Goal: Task Accomplishment & Management: Manage account settings

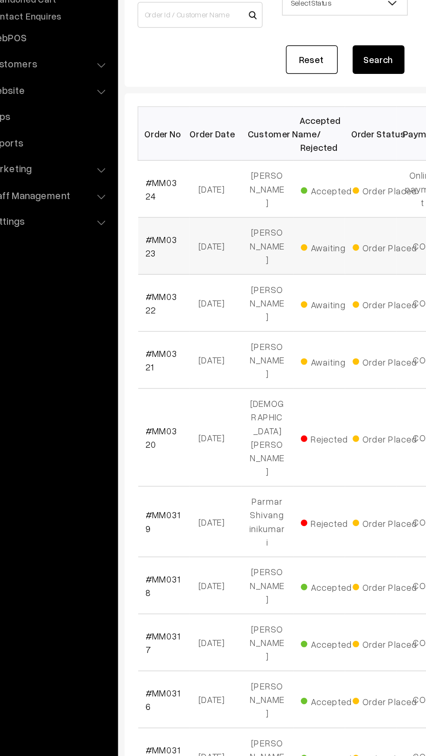
click at [156, 270] on td "#MM0323" at bounding box center [148, 274] width 35 height 38
click at [154, 266] on link "#MM0323" at bounding box center [146, 274] width 21 height 17
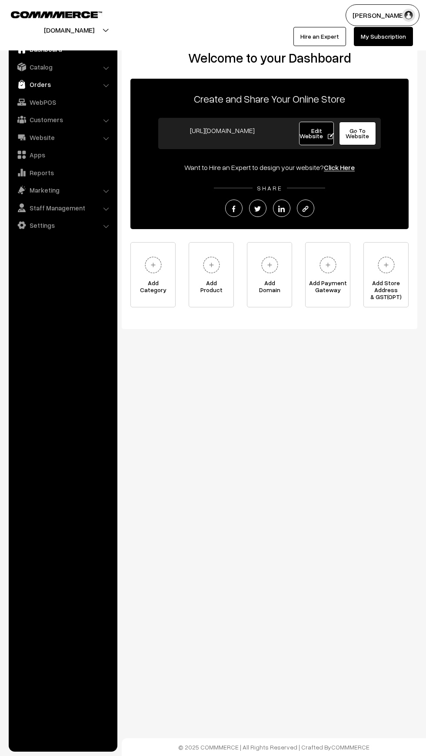
click at [23, 88] on img at bounding box center [21, 84] width 9 height 9
click at [32, 73] on link "Catalog" at bounding box center [62, 67] width 103 height 16
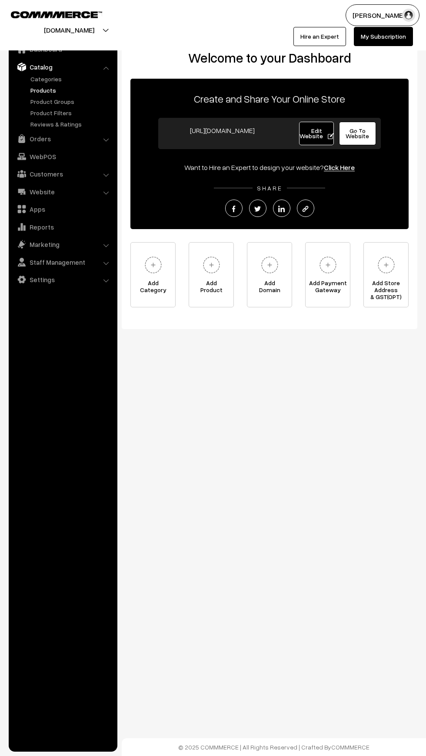
click at [37, 91] on link "Products" at bounding box center [71, 90] width 86 height 9
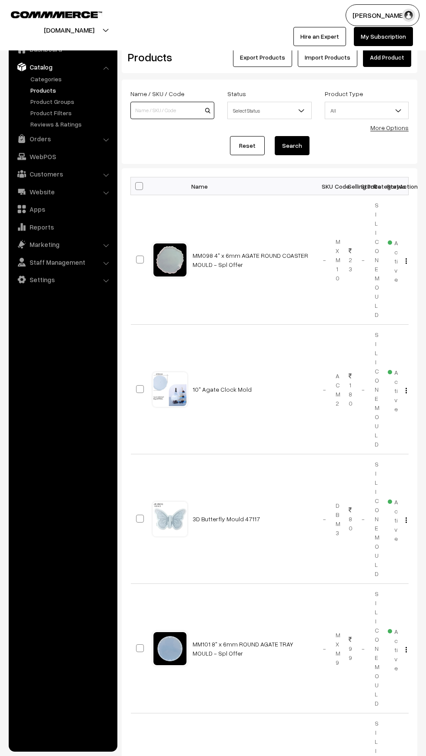
click at [145, 110] on input at bounding box center [172, 110] width 84 height 17
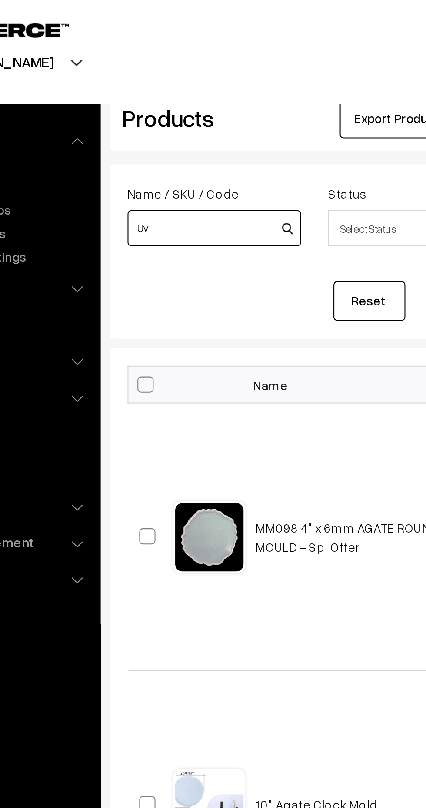
click at [210, 110] on input "Uv" at bounding box center [172, 110] width 84 height 17
click at [207, 107] on input "Uv" at bounding box center [172, 110] width 84 height 17
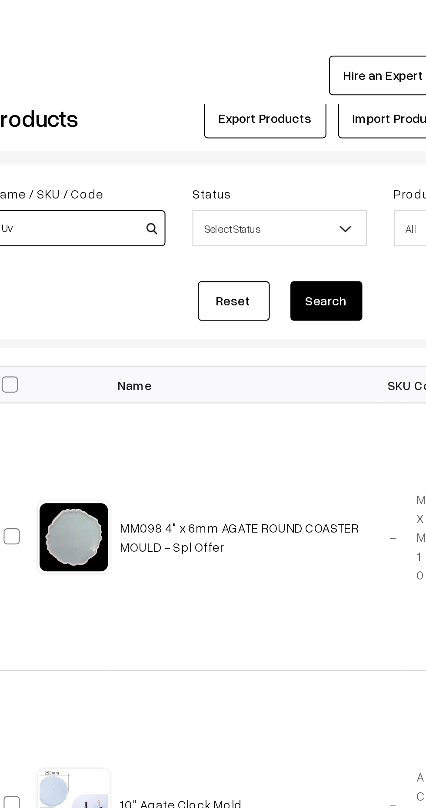
type input "Uv"
click at [297, 145] on button "Search" at bounding box center [292, 145] width 35 height 19
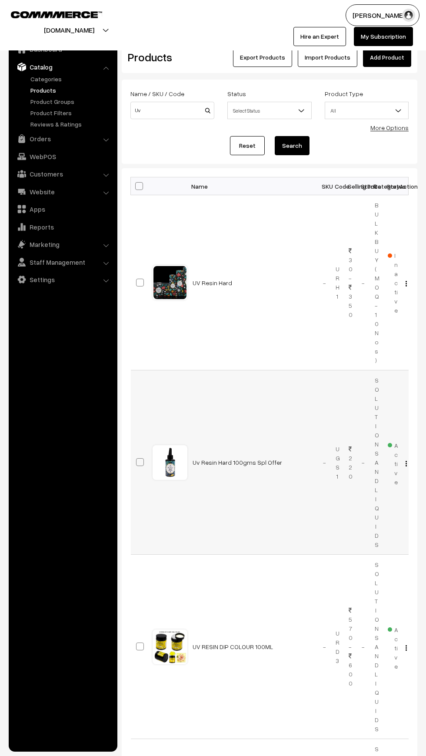
click at [406, 463] on img "button" at bounding box center [405, 464] width 1 height 6
click at [277, 578] on td "UV RESIN DIP COLOUR 100ML" at bounding box center [252, 647] width 130 height 184
click at [406, 463] on img "button" at bounding box center [405, 464] width 1 height 6
click at [370, 495] on link "Edit" at bounding box center [367, 494] width 74 height 19
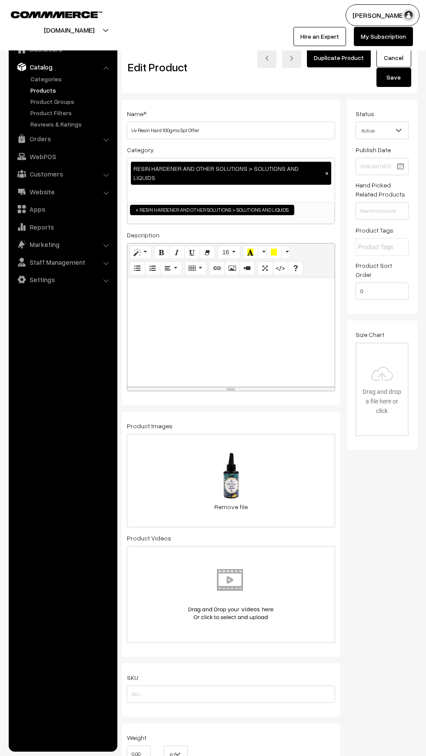
scroll to position [0, 4]
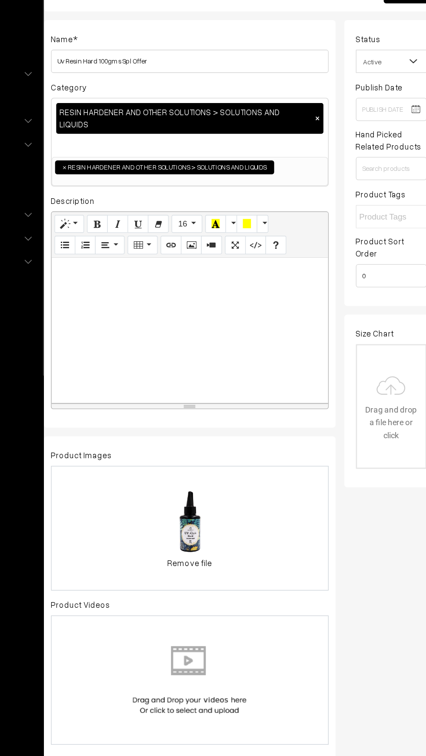
click at [368, 128] on span "Active" at bounding box center [378, 130] width 53 height 15
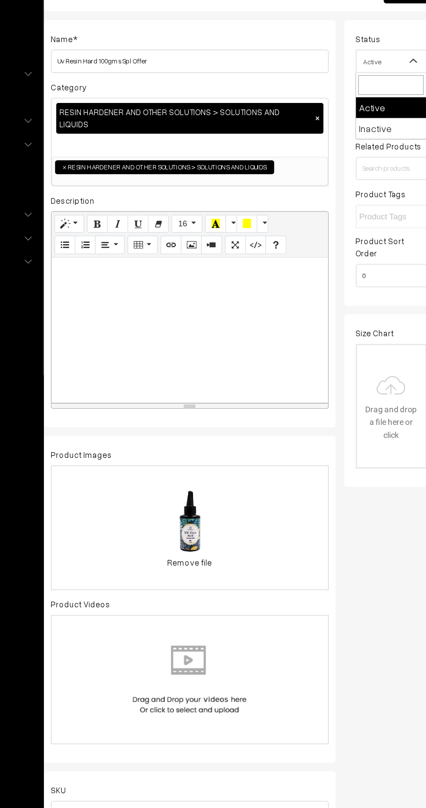
select select "2"
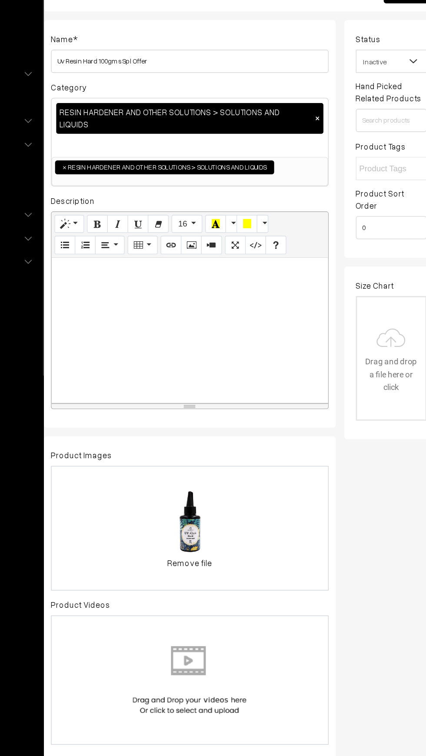
scroll to position [0, 0]
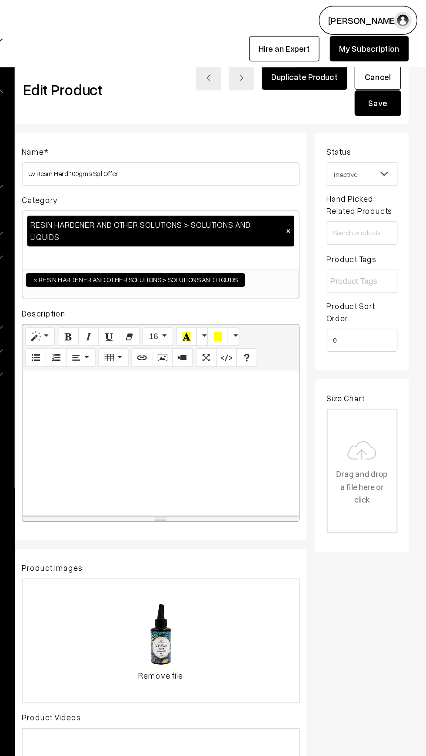
click at [385, 76] on button "Save" at bounding box center [389, 77] width 35 height 19
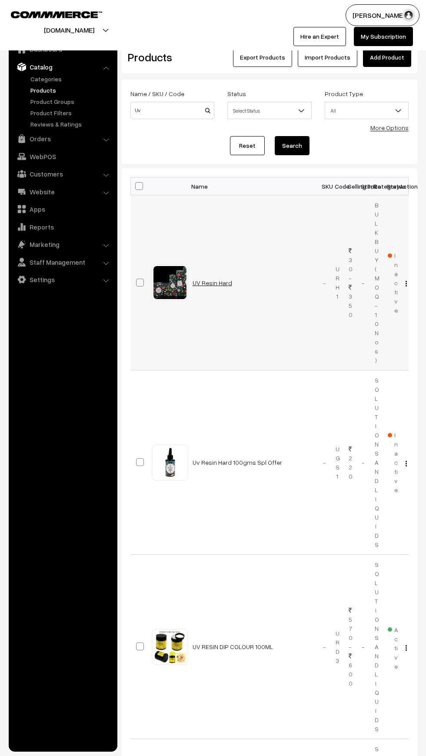
click at [204, 283] on link "UV Resin Hard" at bounding box center [213, 282] width 40 height 7
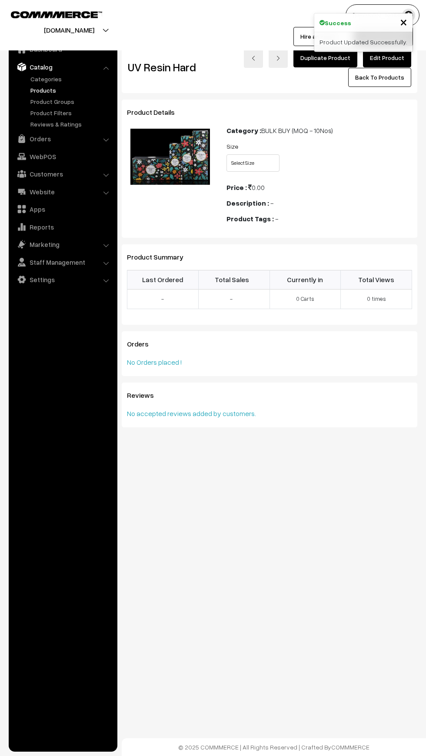
click at [376, 68] on link "Back To Products" at bounding box center [379, 77] width 63 height 19
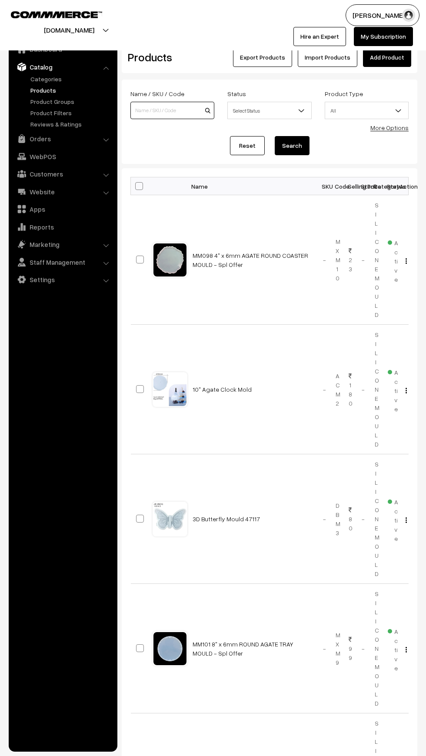
click at [147, 111] on input at bounding box center [172, 110] width 84 height 17
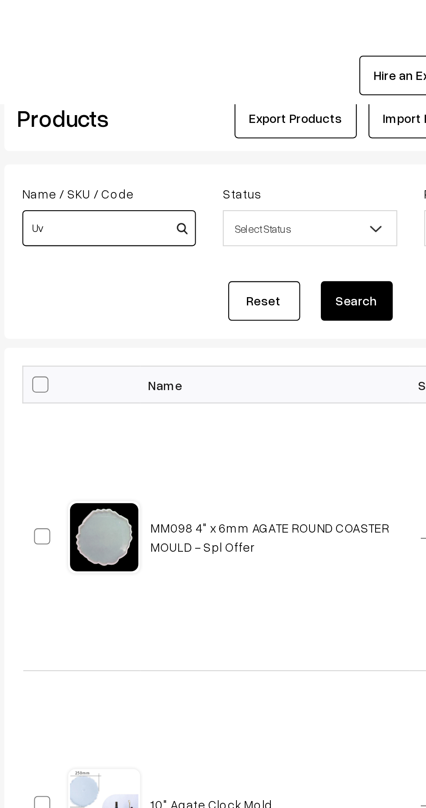
type input "Uv"
click at [287, 146] on button "Search" at bounding box center [292, 145] width 35 height 19
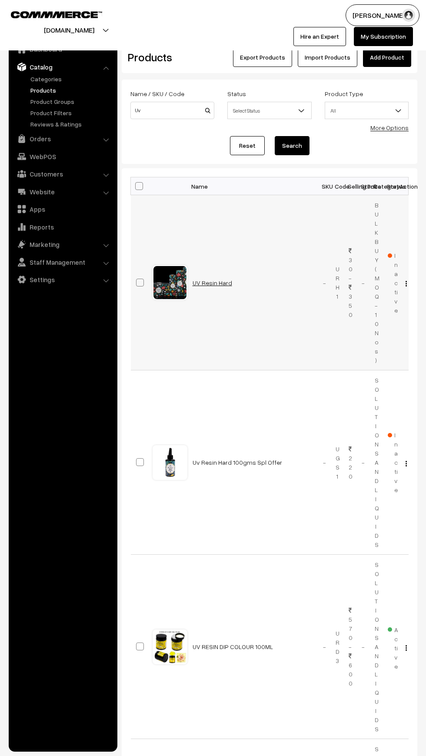
click at [203, 282] on link "UV Resin Hard" at bounding box center [213, 282] width 40 height 7
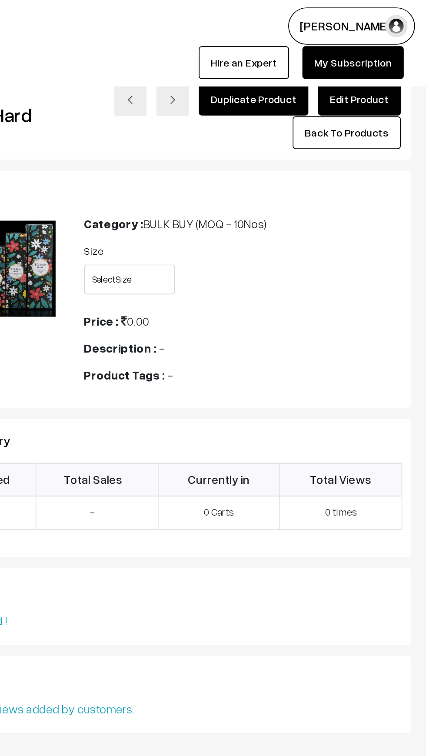
click at [382, 59] on link "Edit Product" at bounding box center [387, 57] width 48 height 19
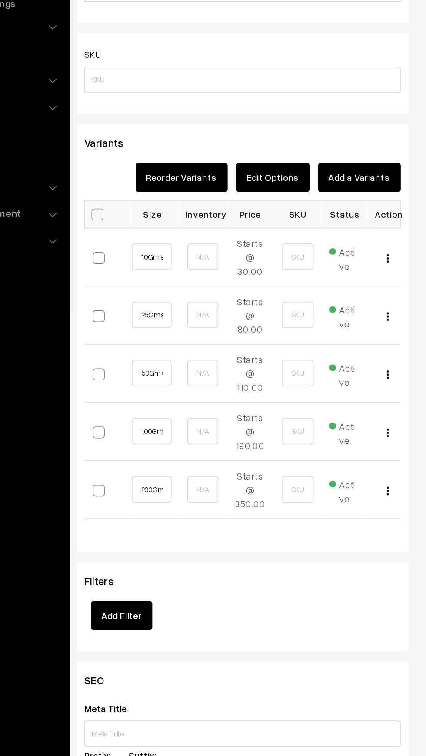
scroll to position [511, 0]
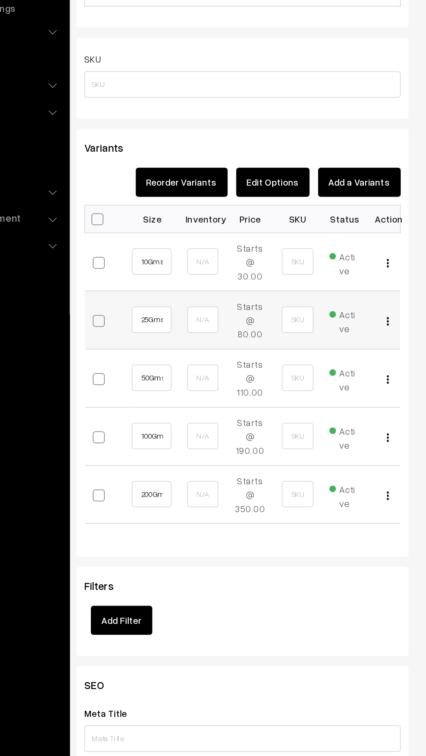
click at [302, 319] on span "Active" at bounding box center [298, 329] width 21 height 20
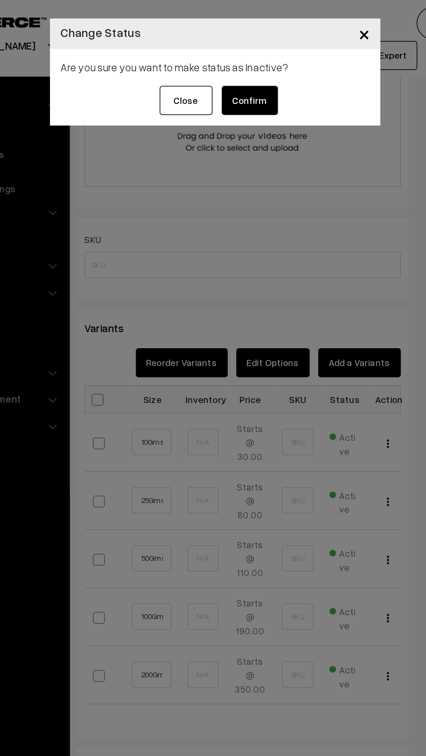
click at [244, 62] on button "Confirm" at bounding box center [235, 65] width 37 height 19
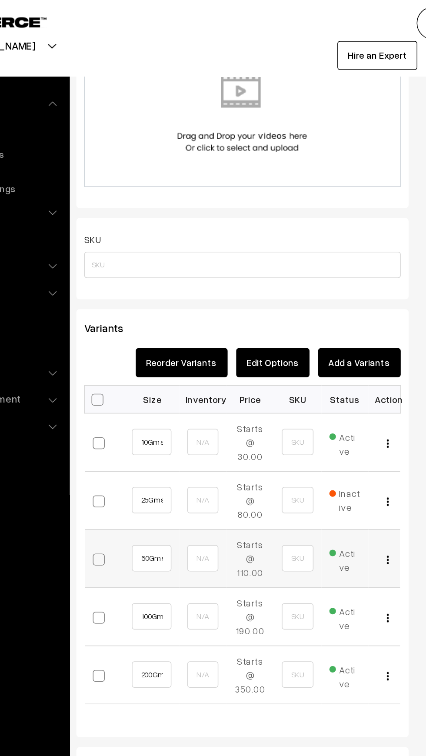
click at [300, 357] on span "Active" at bounding box center [298, 367] width 21 height 20
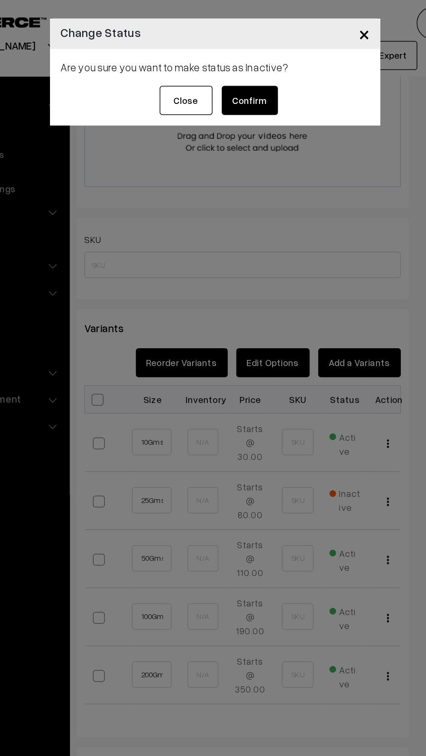
click at [252, 65] on button "Confirm" at bounding box center [235, 65] width 37 height 19
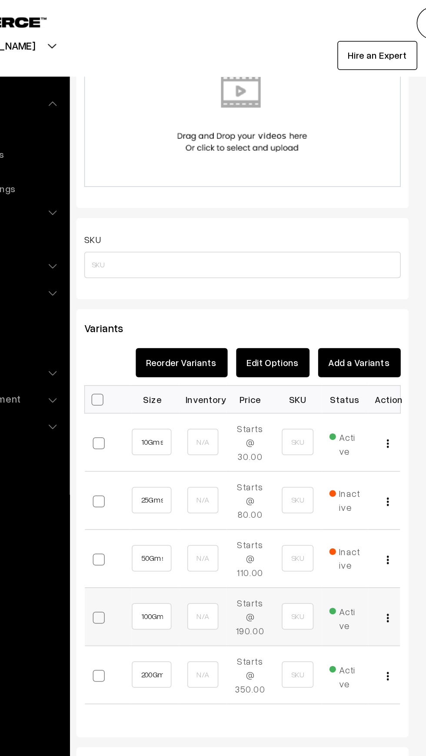
click at [304, 395] on span "Active" at bounding box center [298, 405] width 21 height 20
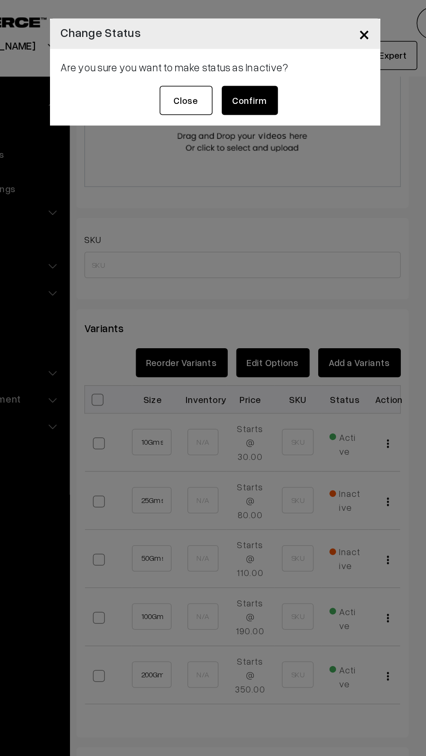
click at [239, 64] on button "Confirm" at bounding box center [235, 65] width 37 height 19
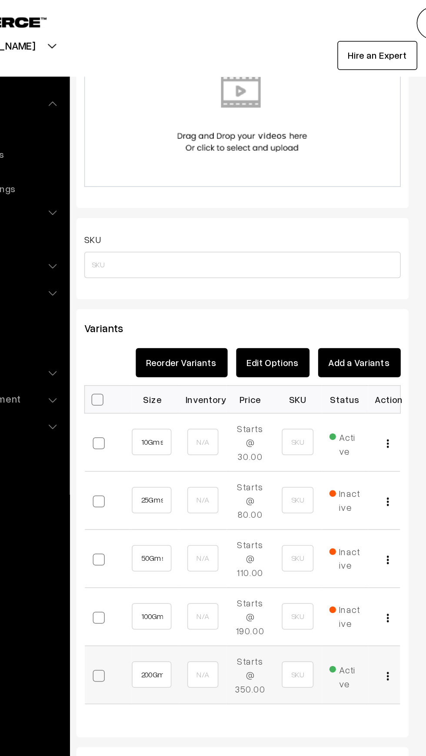
click at [306, 435] on span "Active" at bounding box center [298, 444] width 21 height 20
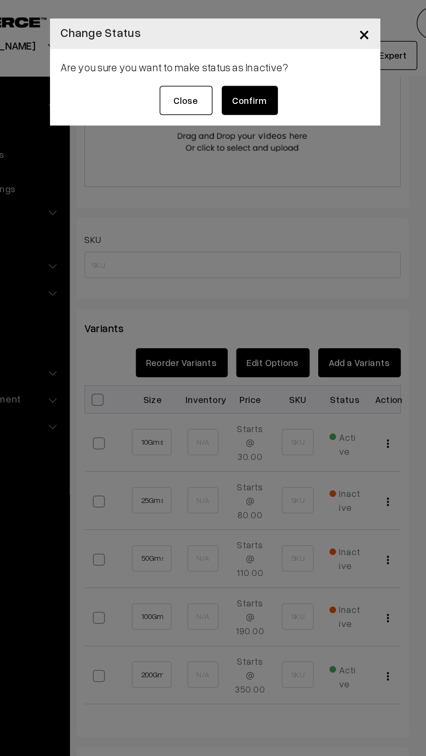
click at [242, 70] on button "Confirm" at bounding box center [235, 65] width 37 height 19
